Goal: Information Seeking & Learning: Learn about a topic

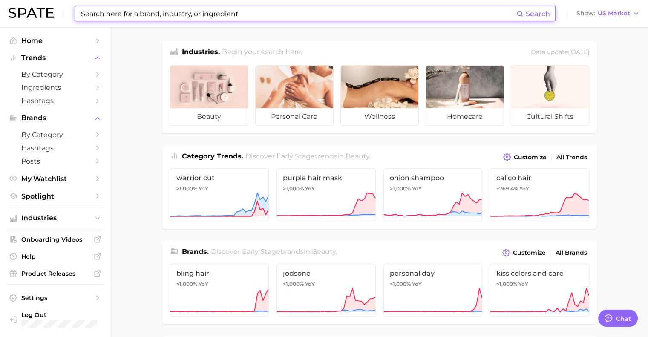
click at [260, 8] on input at bounding box center [298, 13] width 436 height 14
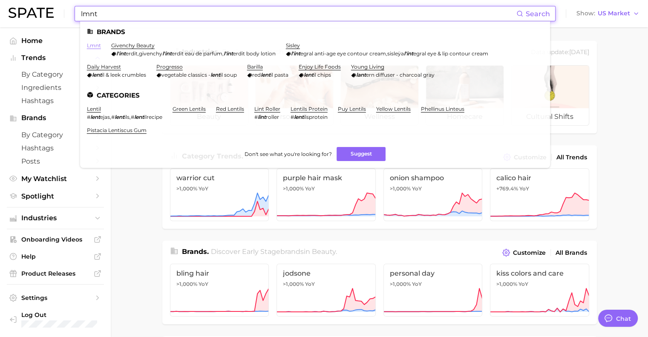
type input "lmnt"
click at [100, 43] on link "lmnt" at bounding box center [94, 45] width 14 height 6
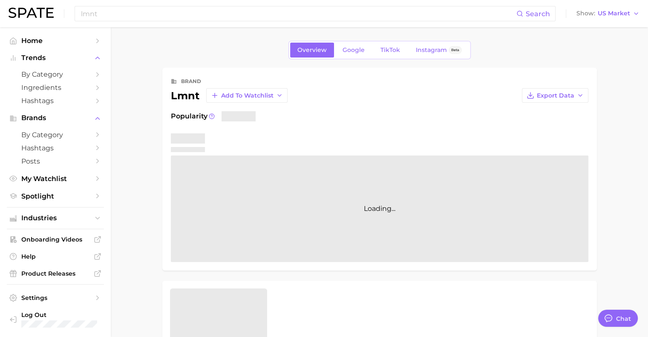
type textarea "x"
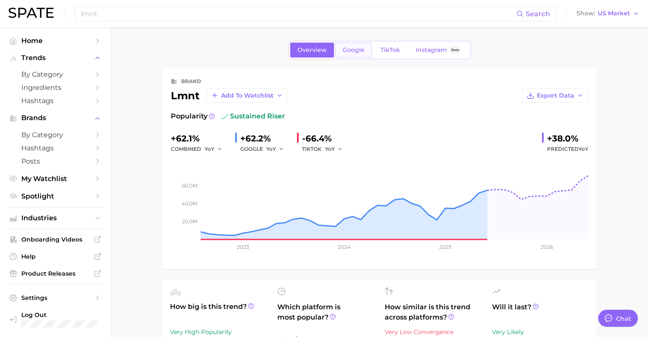
click at [349, 54] on link "Google" at bounding box center [353, 50] width 37 height 15
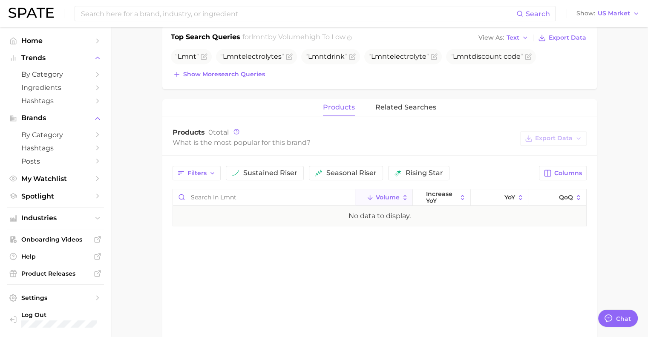
scroll to position [282, 0]
click at [248, 79] on button "Show more search queries" at bounding box center [219, 75] width 96 height 12
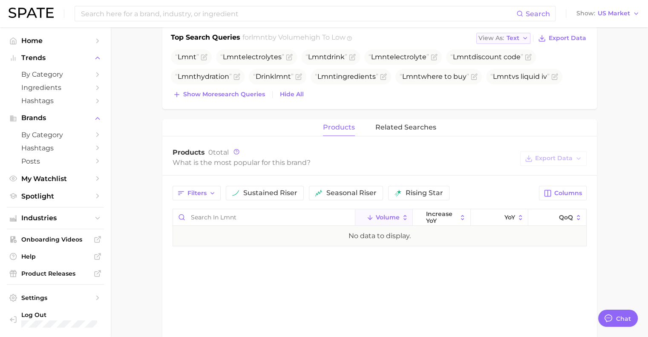
click at [511, 36] on span "Text" at bounding box center [513, 38] width 13 height 5
click at [502, 70] on span "Table" at bounding box center [499, 67] width 17 height 7
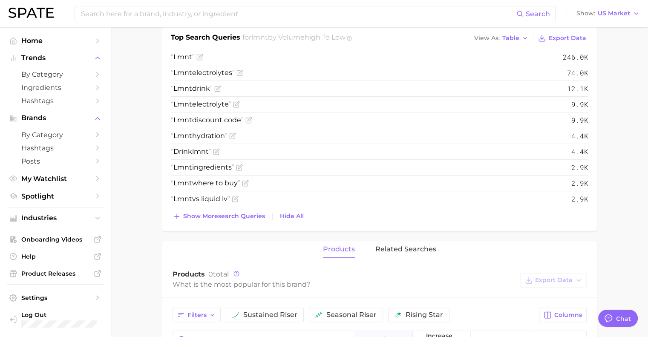
click at [132, 119] on main "Overview Google TikTok Instagram Beta brand lmnt Add to Watchlist Export Data S…" at bounding box center [379, 155] width 537 height 821
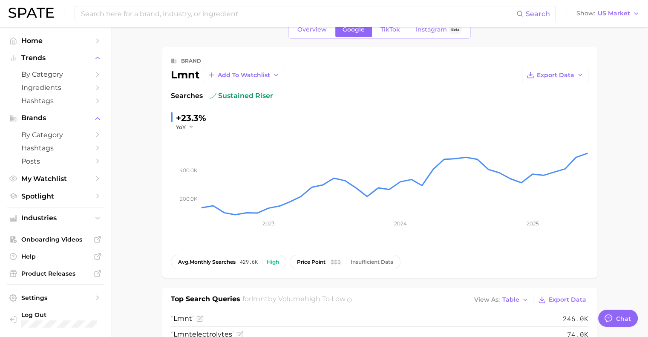
scroll to position [17, 0]
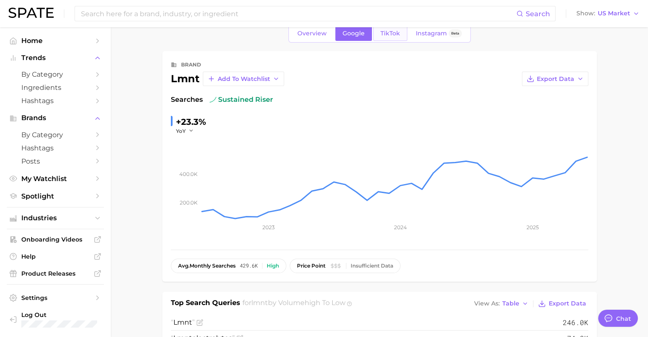
click at [387, 30] on span "TikTok" at bounding box center [390, 33] width 20 height 7
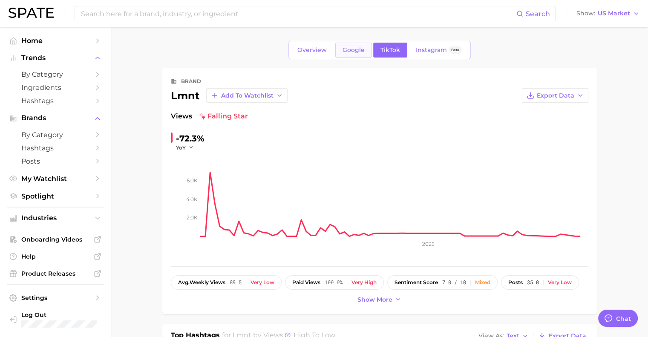
click at [352, 46] on link "Google" at bounding box center [353, 50] width 37 height 15
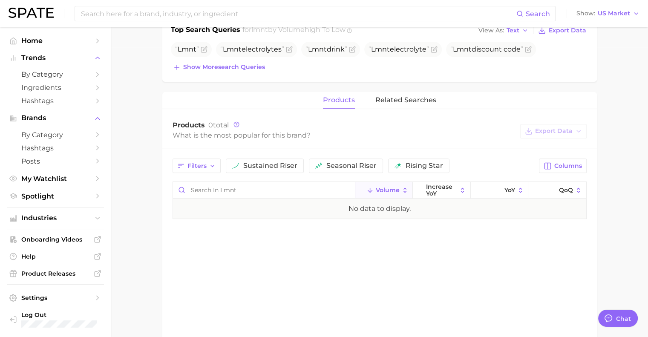
scroll to position [291, 0]
click at [225, 69] on button "Show more search queries" at bounding box center [219, 66] width 96 height 12
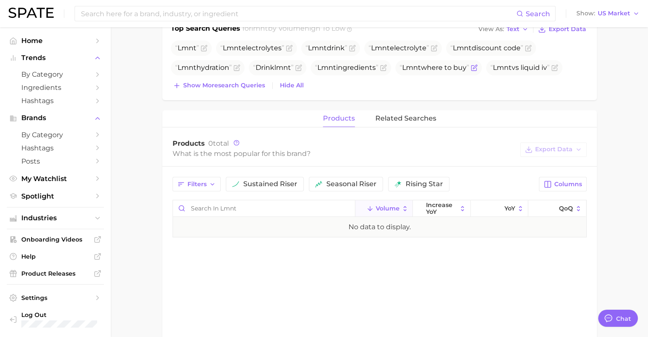
scroll to position [264, 0]
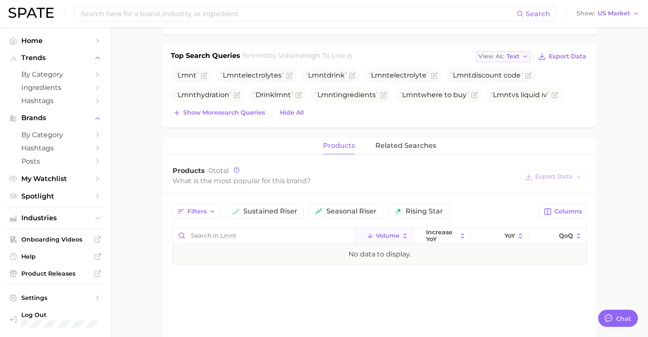
click at [503, 61] on button "View As Text" at bounding box center [503, 56] width 55 height 11
click at [493, 80] on button "Table" at bounding box center [523, 85] width 94 height 15
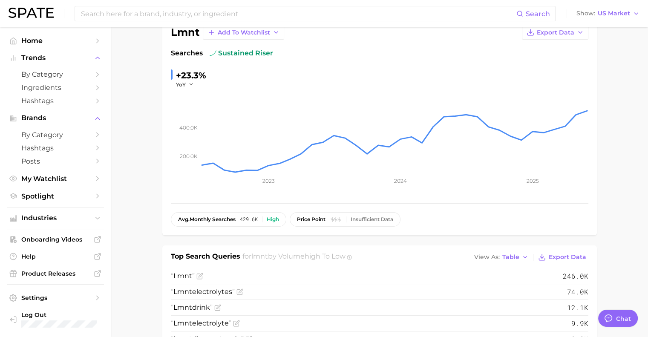
scroll to position [0, 0]
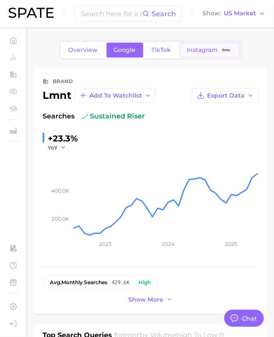
click at [203, 55] on link "Instagram Beta" at bounding box center [210, 50] width 61 height 15
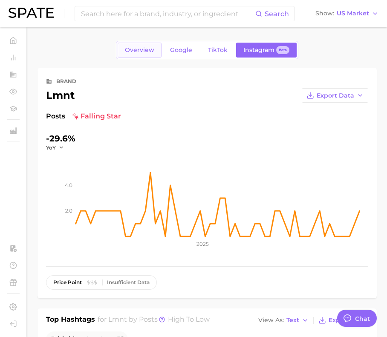
click at [150, 50] on span "Overview" at bounding box center [139, 49] width 29 height 7
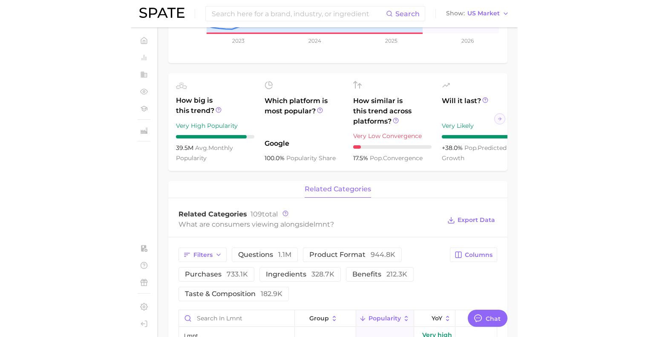
scroll to position [206, 0]
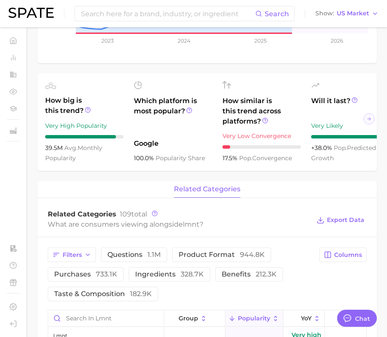
type textarea "x"
